Goal: Navigation & Orientation: Find specific page/section

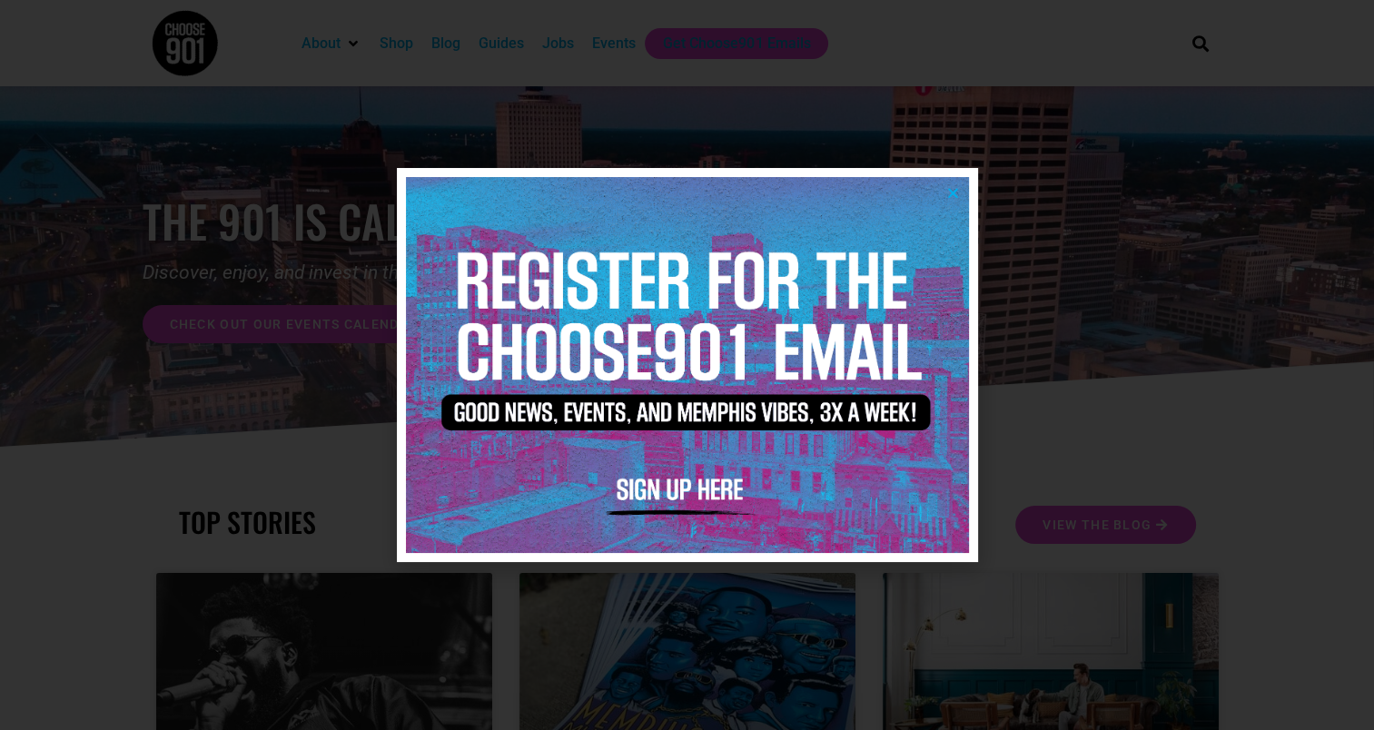
click at [951, 189] on icon "Close" at bounding box center [953, 193] width 14 height 14
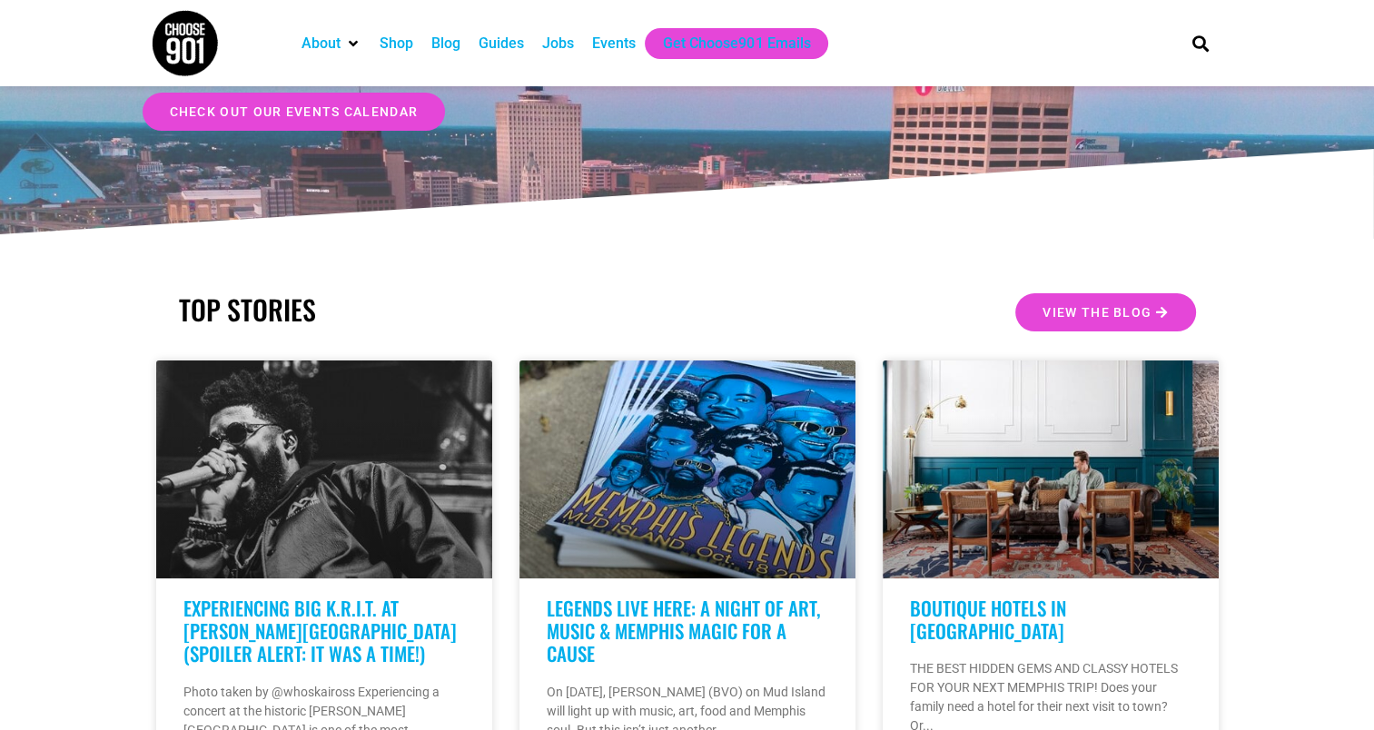
scroll to position [91, 0]
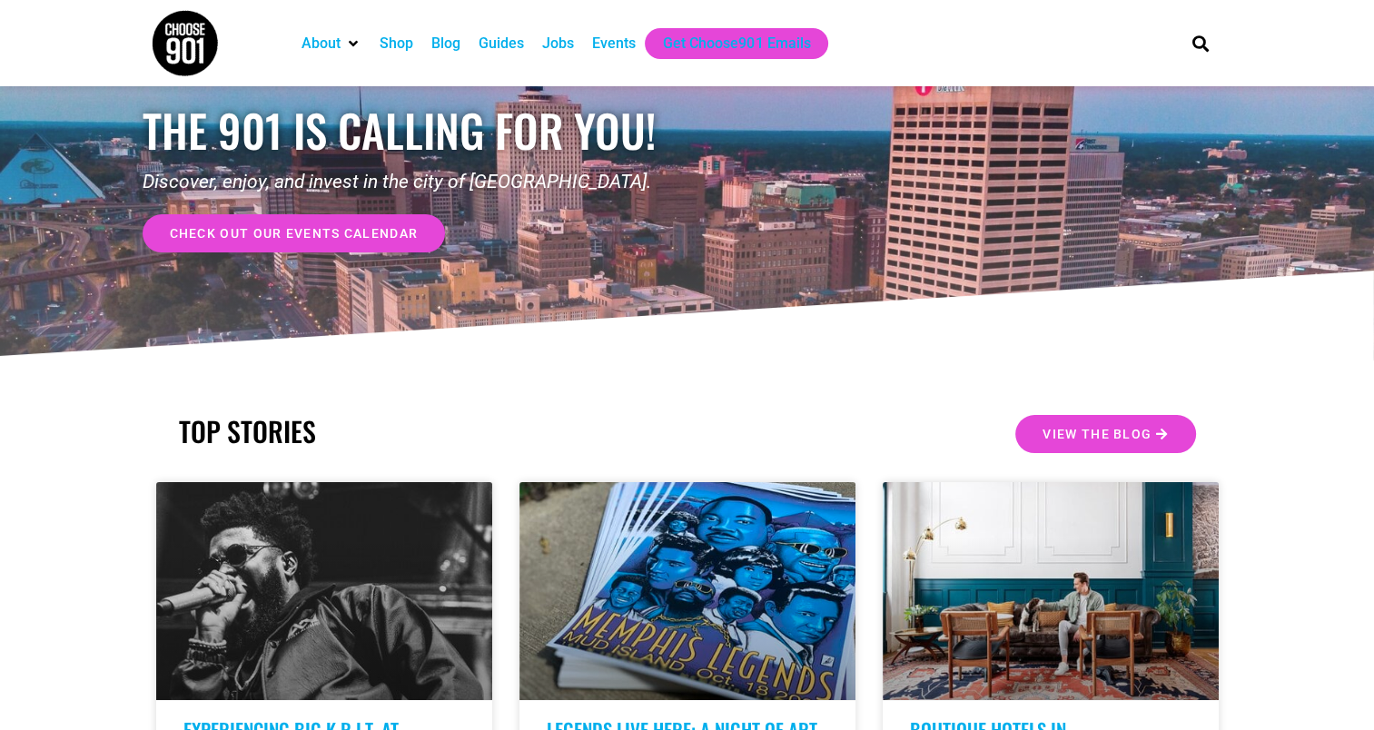
click at [331, 233] on span "check out our events calendar" at bounding box center [294, 233] width 249 height 13
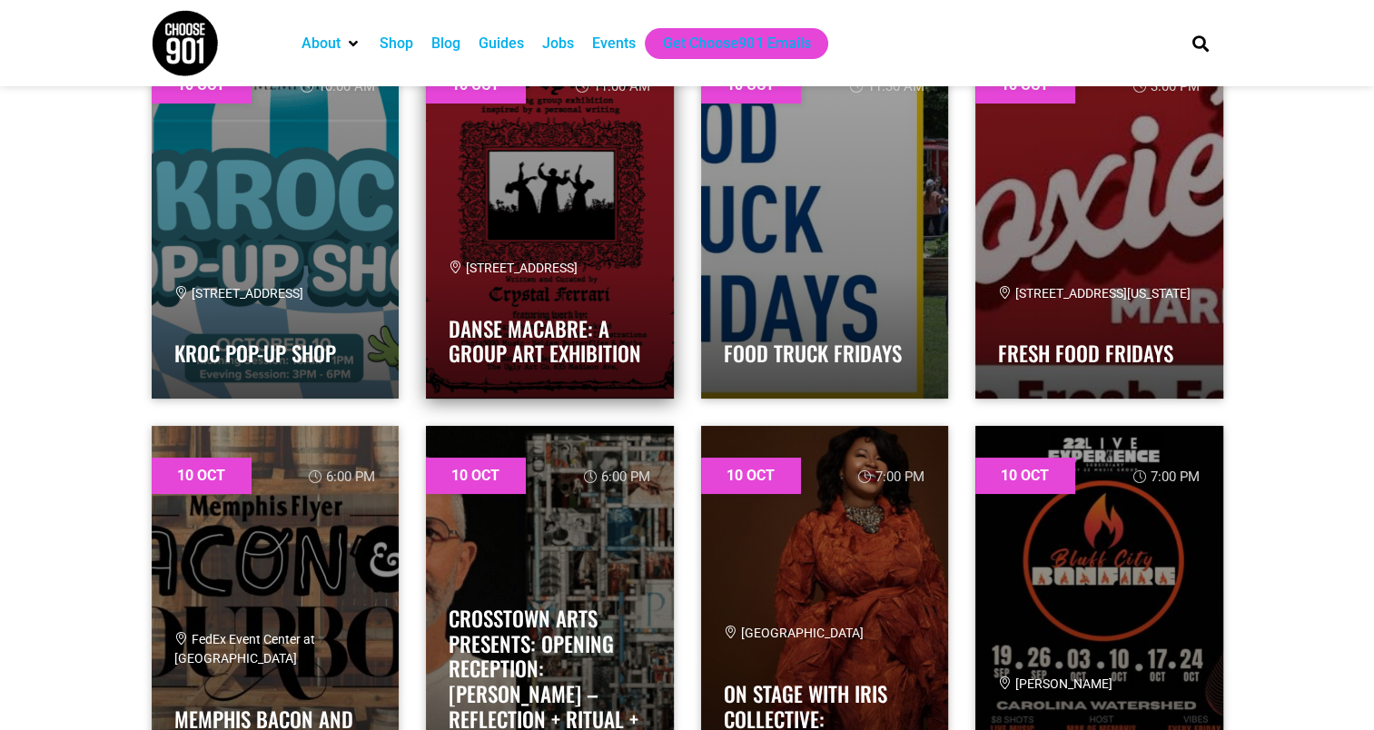
scroll to position [7175, 0]
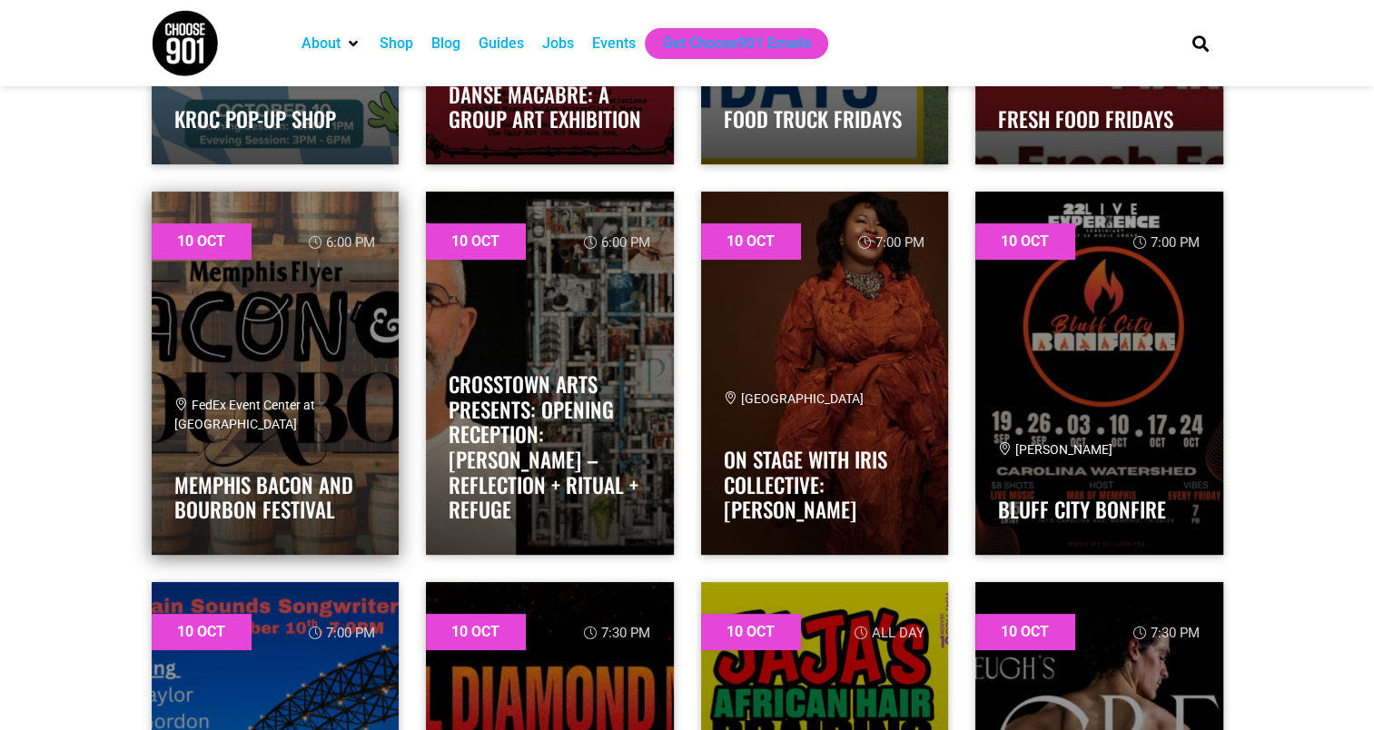
click at [271, 399] on span "FedEx Event Center at [GEOGRAPHIC_DATA]" at bounding box center [244, 415] width 141 height 34
